Goal: Information Seeking & Learning: Check status

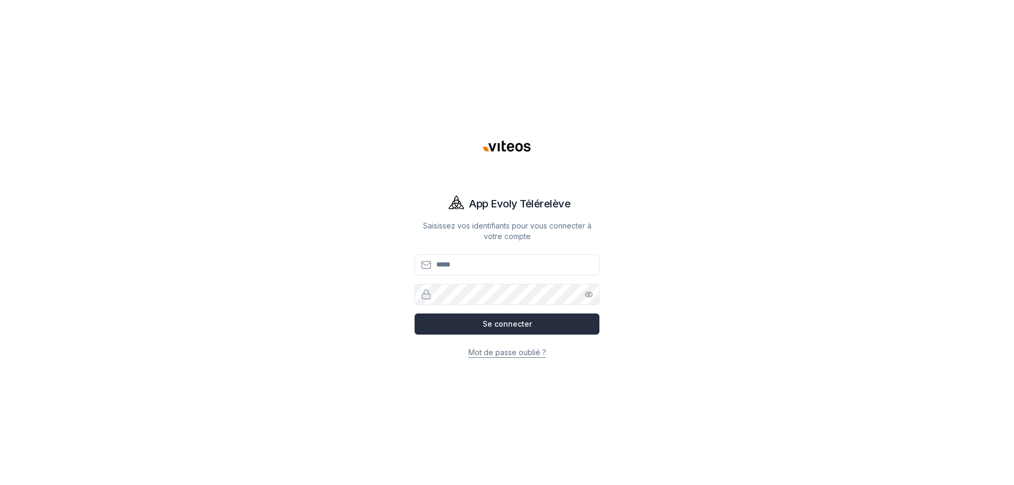
type input "**********"
click at [507, 330] on button "Se connecter" at bounding box center [507, 324] width 185 height 21
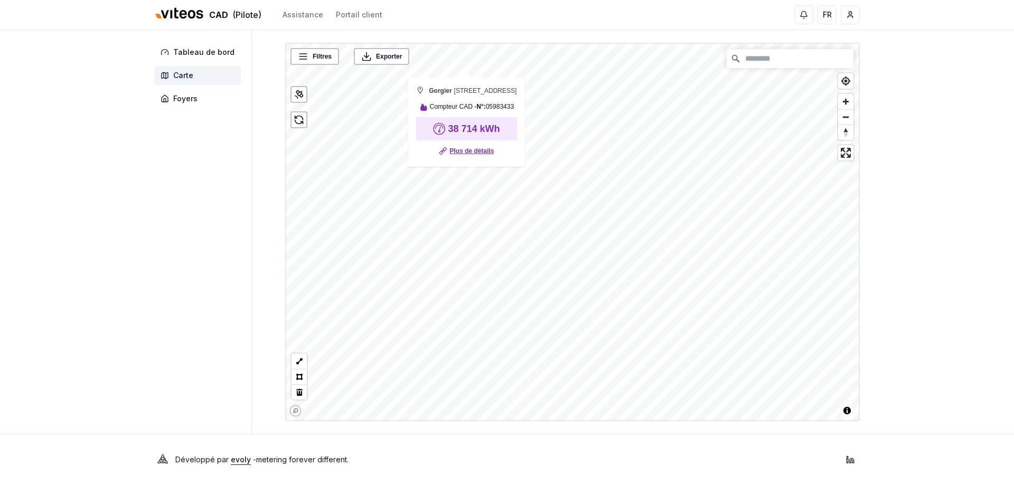
click at [472, 154] on link "Plus de détails" at bounding box center [471, 151] width 44 height 11
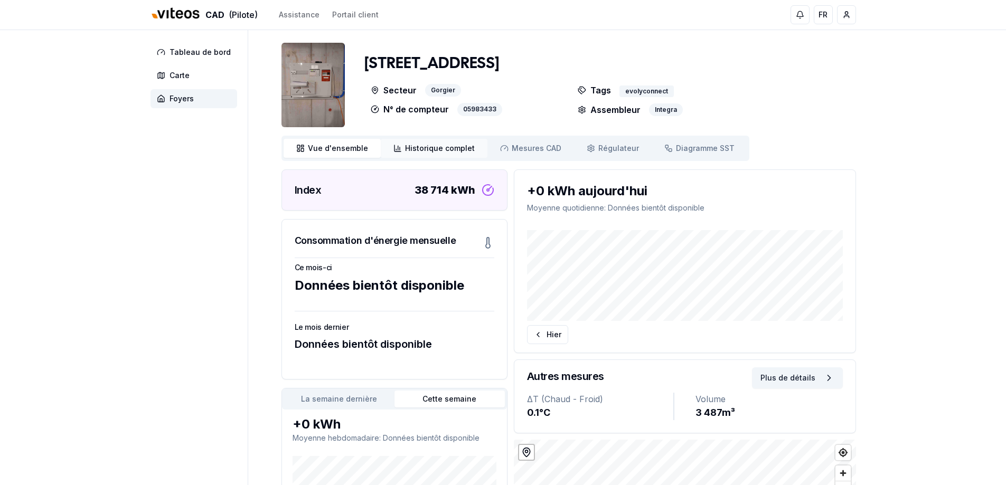
click at [451, 147] on span "Historique complet" at bounding box center [440, 148] width 70 height 11
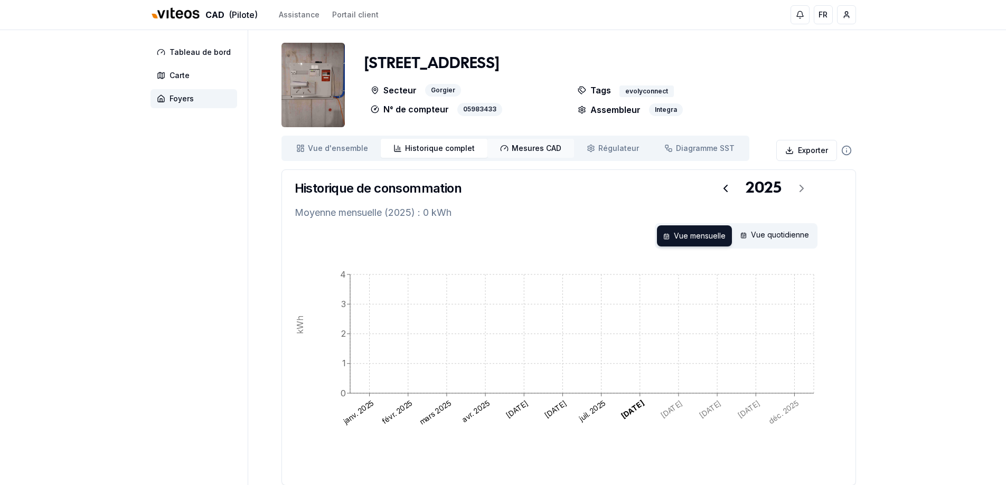
click at [512, 149] on span "Mesures CAD" at bounding box center [537, 148] width 50 height 11
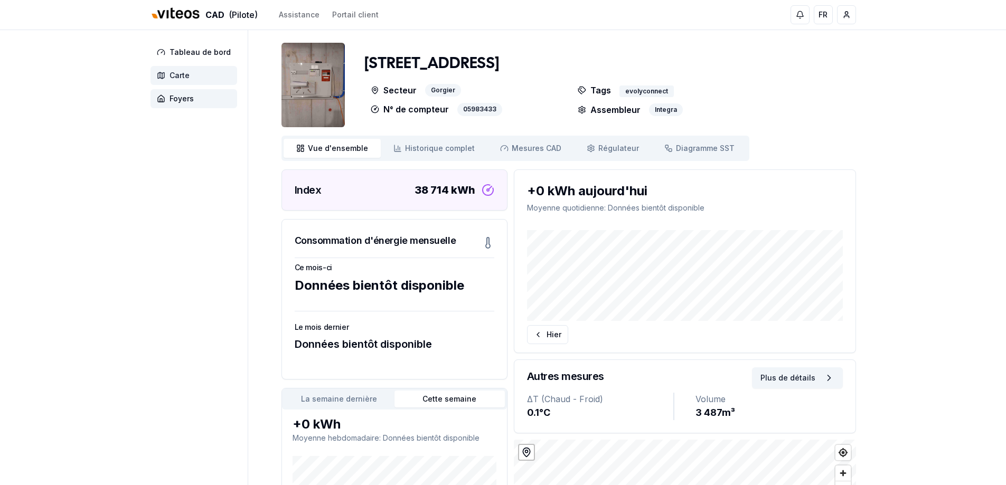
click at [203, 78] on span "Carte" at bounding box center [193, 75] width 87 height 19
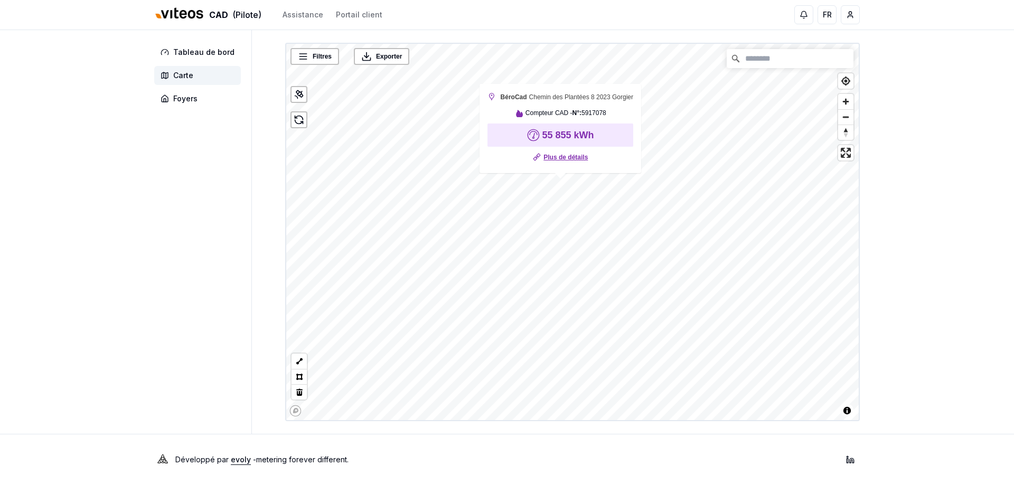
click at [563, 155] on link "Plus de détails" at bounding box center [565, 157] width 44 height 11
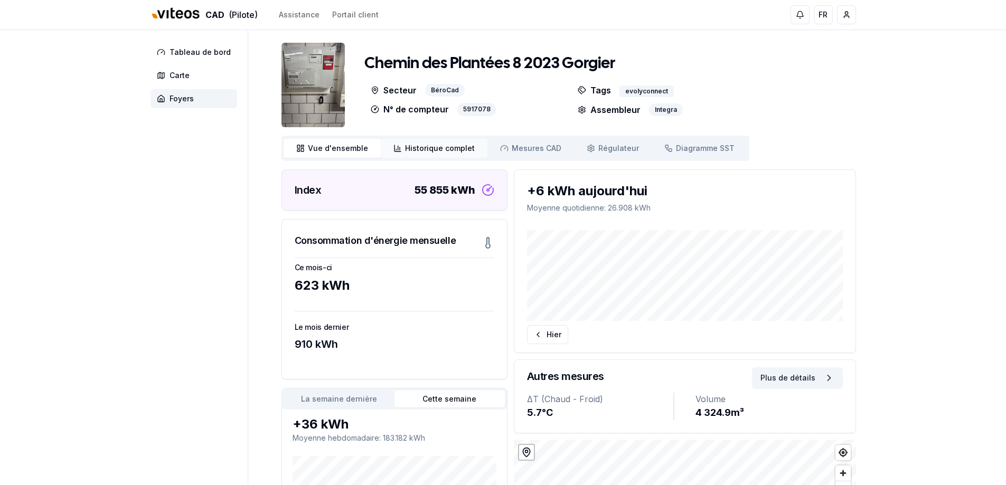
click at [437, 145] on span "Historique complet" at bounding box center [440, 148] width 70 height 11
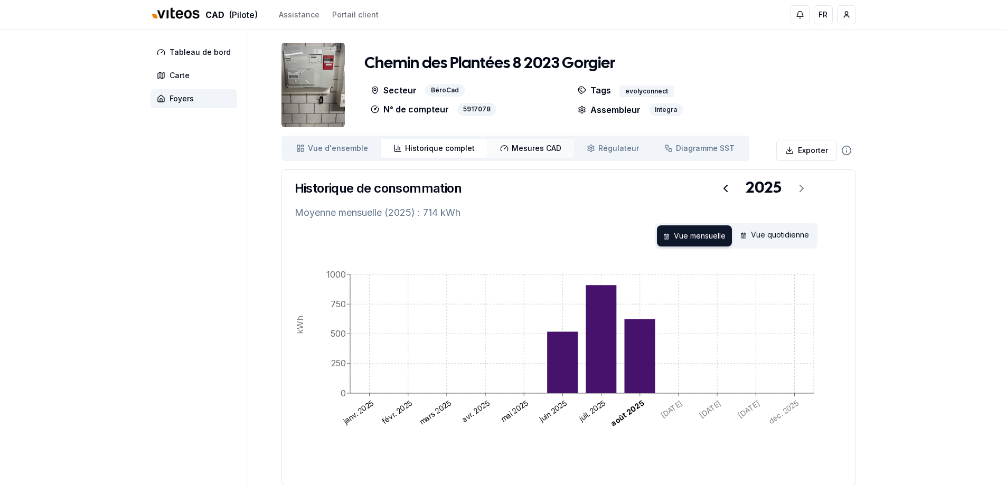
click at [520, 143] on span "Mesures CAD" at bounding box center [537, 148] width 50 height 11
click at [183, 71] on span "Carte" at bounding box center [180, 75] width 20 height 11
